Goal: Transaction & Acquisition: Purchase product/service

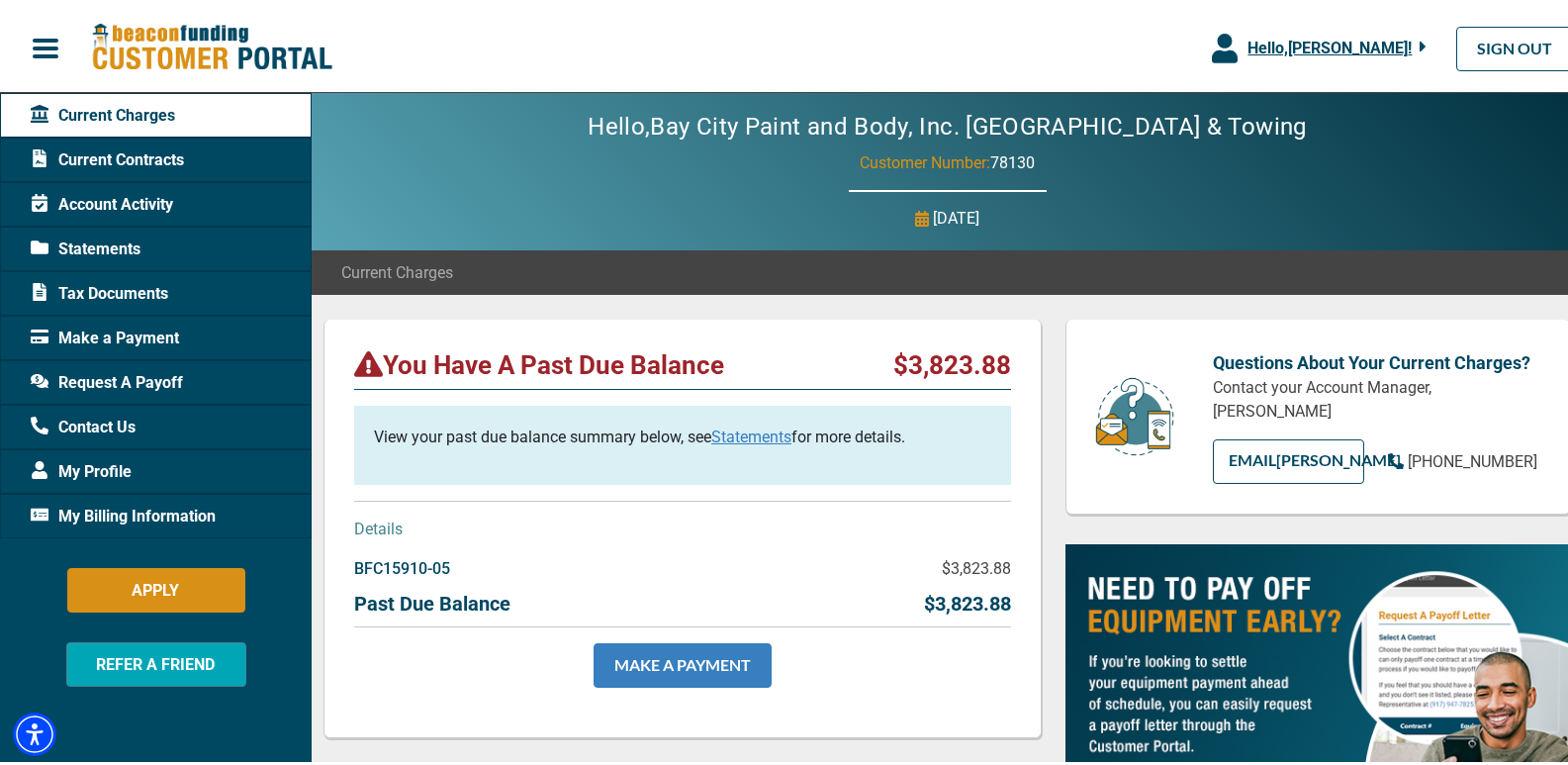
click at [719, 658] on link "MAKE A PAYMENT" at bounding box center [683, 661] width 178 height 45
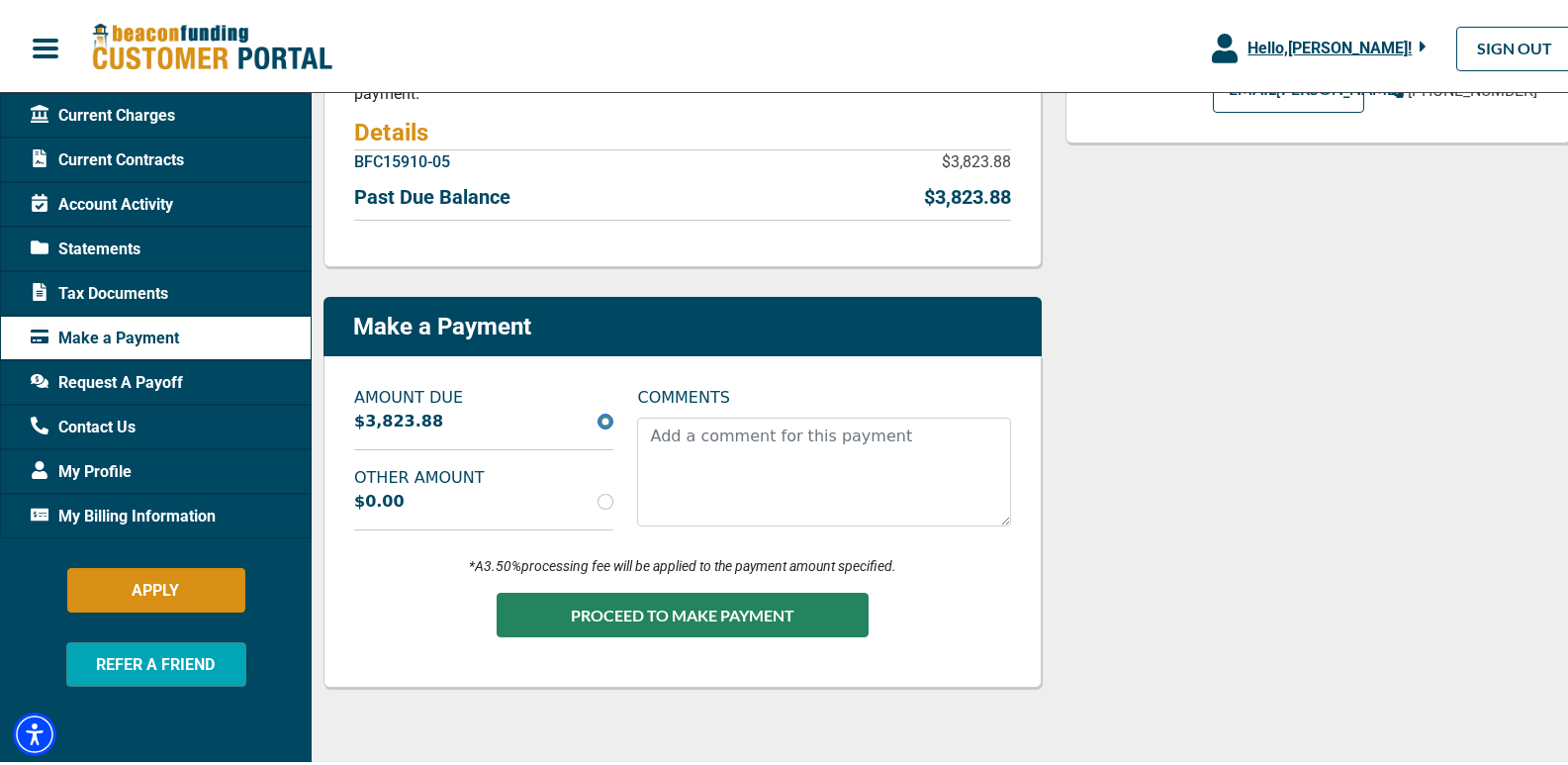
scroll to position [373, 0]
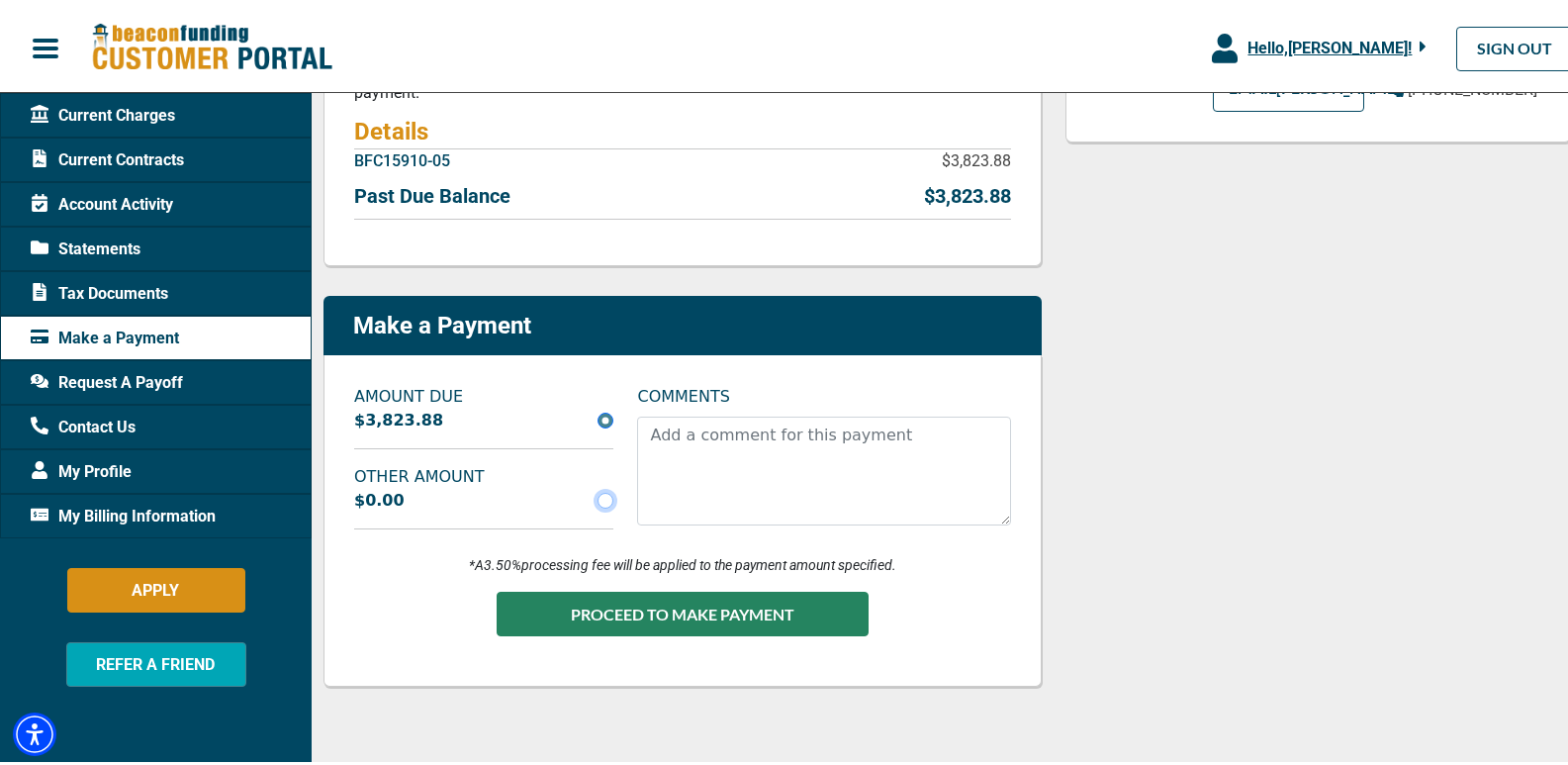
click at [604, 491] on input "radio" at bounding box center [606, 497] width 16 height 16
radio input "true"
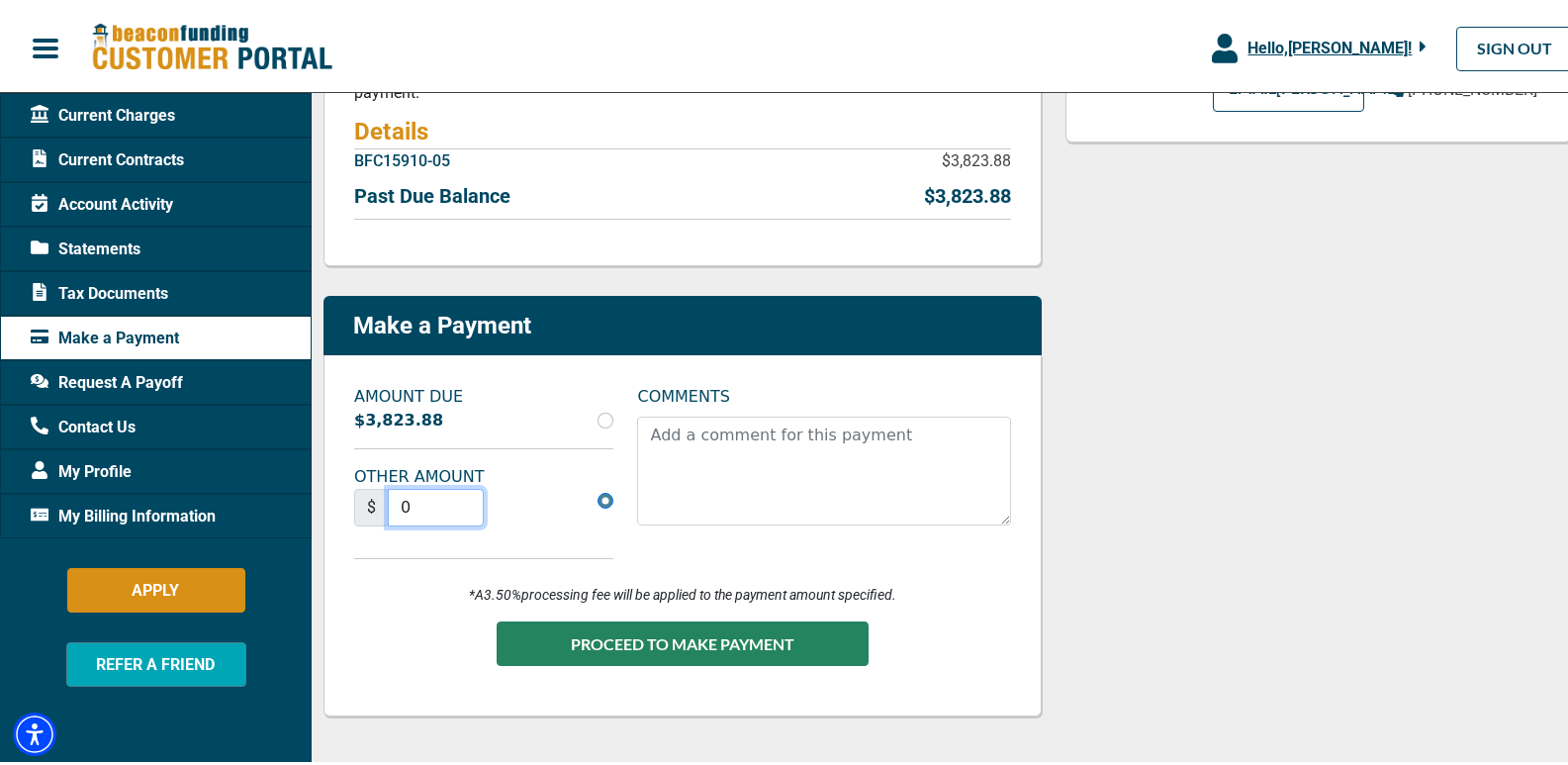
click at [430, 508] on input "0" at bounding box center [436, 504] width 96 height 38
drag, startPoint x: 427, startPoint y: 508, endPoint x: 359, endPoint y: 512, distance: 68.1
click at [359, 512] on div "$ 0" at bounding box center [419, 504] width 130 height 38
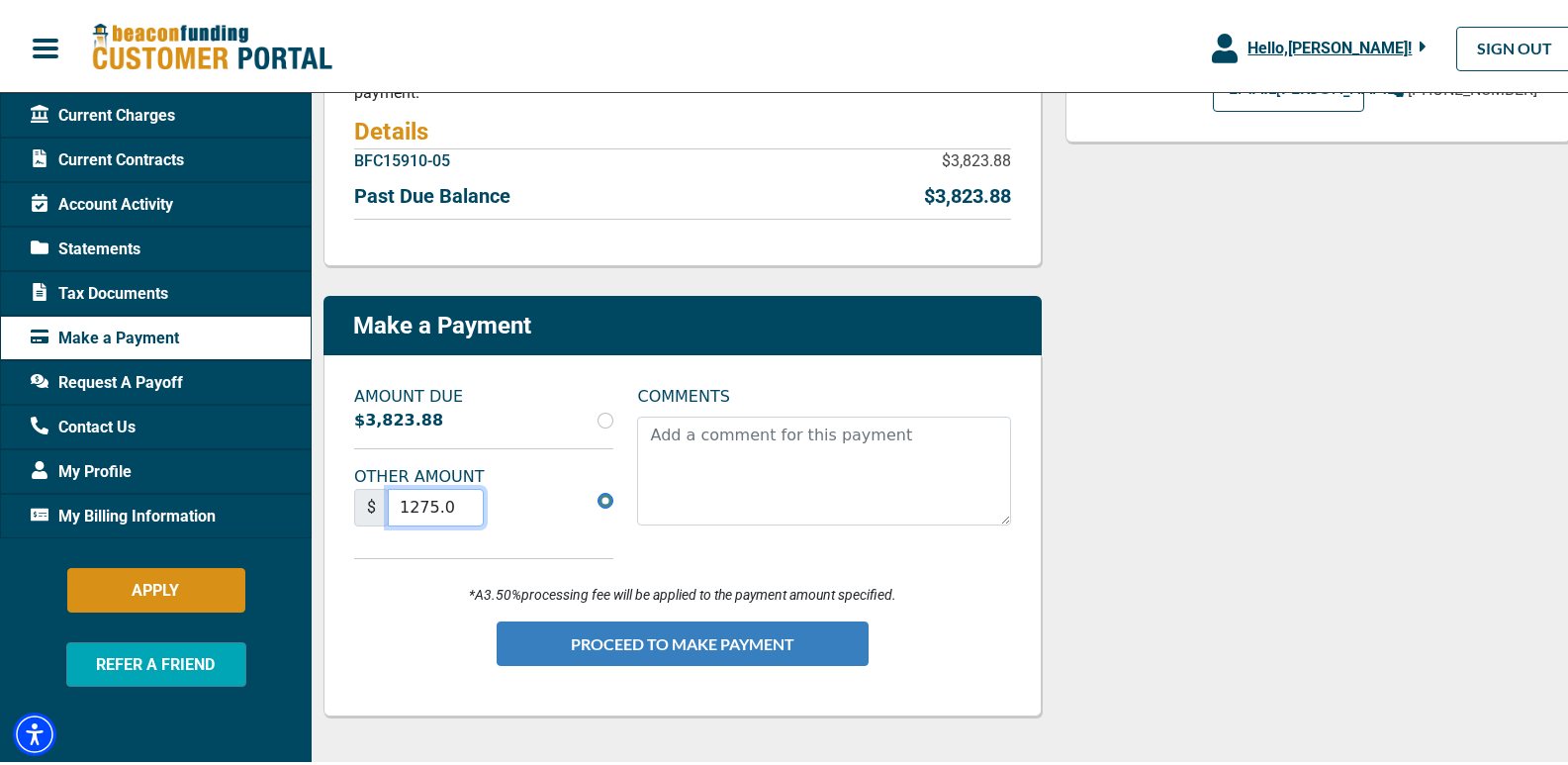
type input "1275.00"
click at [697, 645] on button "PROCEED TO MAKE PAYMENT" at bounding box center [683, 640] width 372 height 45
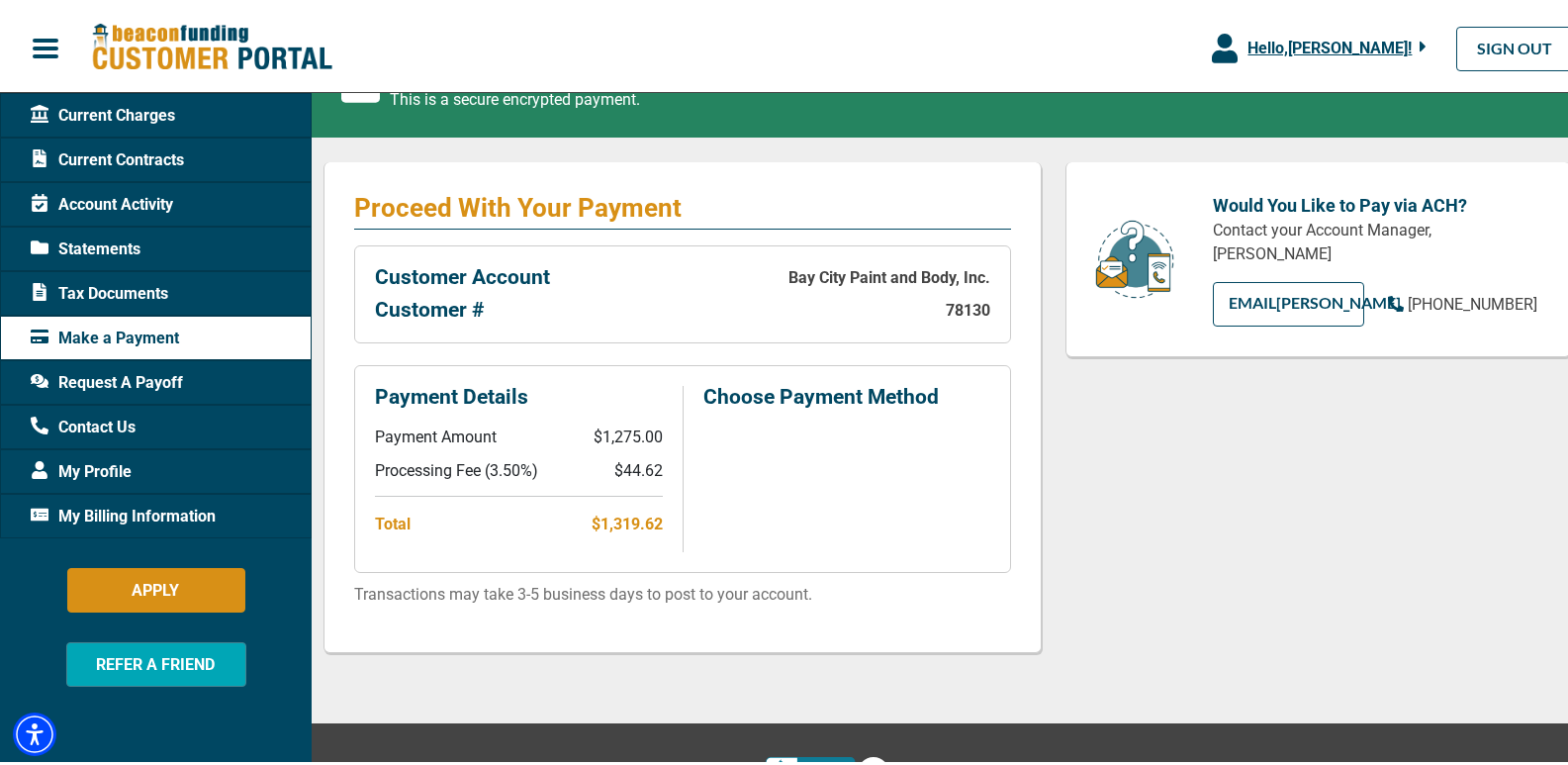
scroll to position [320, 0]
